Goal: Find specific page/section: Find specific page/section

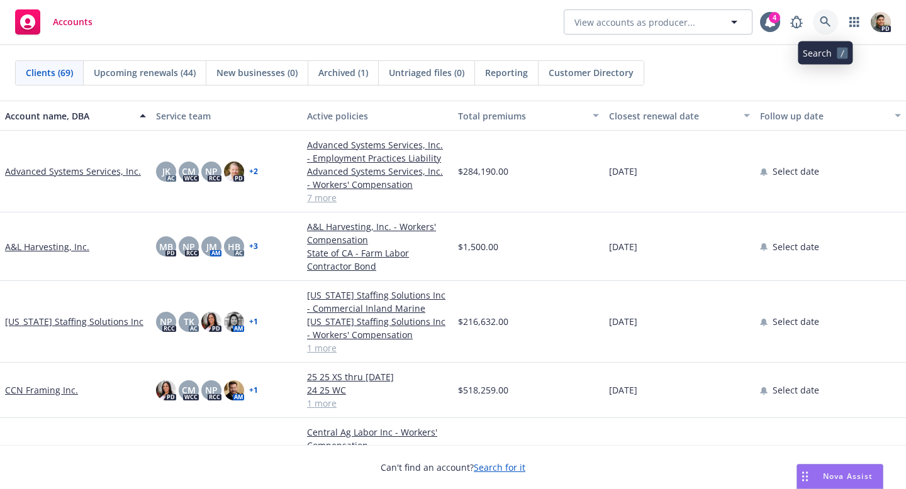
click at [828, 21] on icon at bounding box center [824, 21] width 11 height 11
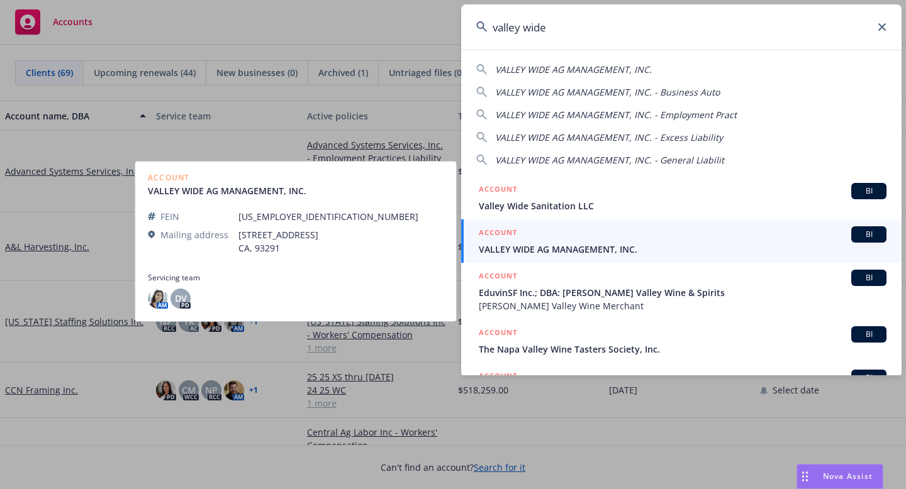
type input "valley wide"
click at [530, 252] on span "VALLEY WIDE AG MANAGEMENT, INC." at bounding box center [683, 249] width 408 height 13
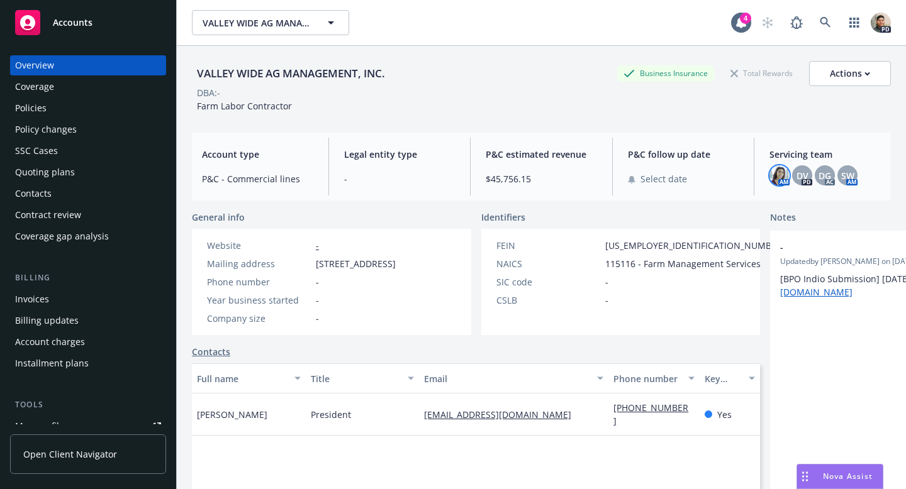
click at [780, 175] on img at bounding box center [779, 175] width 20 height 20
click at [793, 180] on div "DV" at bounding box center [802, 175] width 20 height 20
click at [829, 173] on span "DG" at bounding box center [824, 175] width 13 height 13
click at [845, 172] on span "SW" at bounding box center [847, 175] width 13 height 13
